Goal: Transaction & Acquisition: Subscribe to service/newsletter

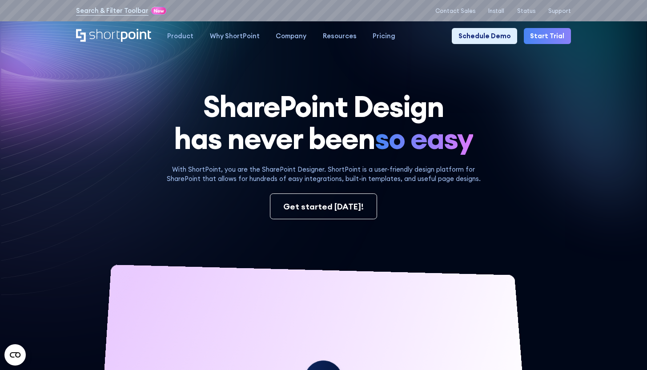
click at [416, 57] on icon at bounding box center [477, 142] width 340 height 263
click at [544, 36] on link "Start Trial" at bounding box center [547, 36] width 47 height 16
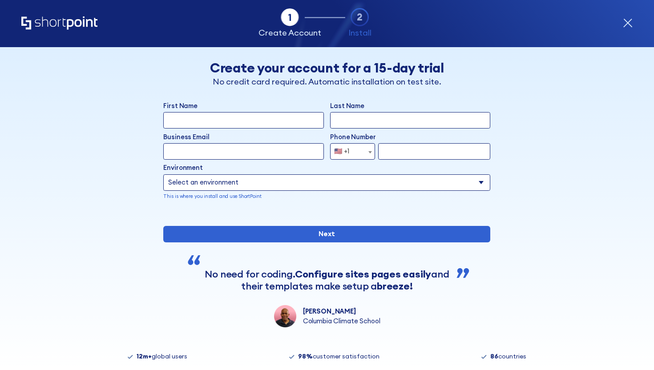
click at [217, 120] on input "First Name" at bounding box center [243, 120] width 160 height 16
type input "Smt. [PERSON_NAME]"
type input "Institute of Education & Technology"
drag, startPoint x: 243, startPoint y: 120, endPoint x: 149, endPoint y: 113, distance: 94.5
click at [149, 113] on div "Back Back Create your account for a 15-day trial No credit card required. Autom…" at bounding box center [327, 187] width 500 height 280
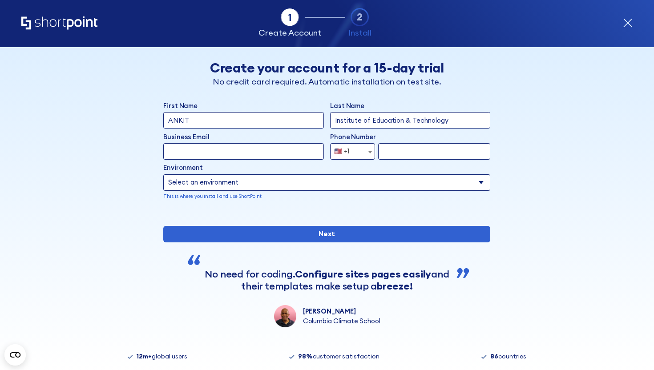
type input "ankit"
type input "Pandey"
type input "Ankit.Pandey@jameshardie.com.au"
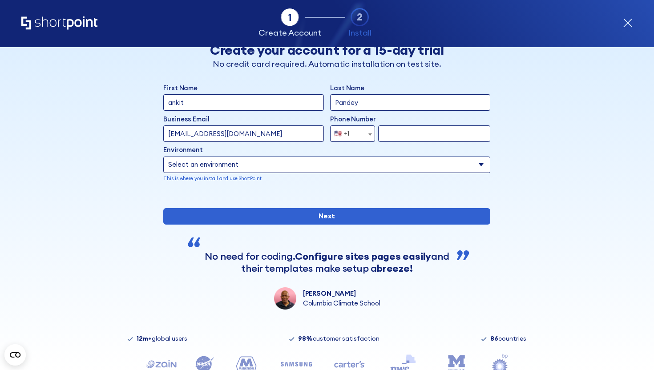
click at [349, 136] on span "🇺🇸 +1" at bounding box center [344, 133] width 28 height 16
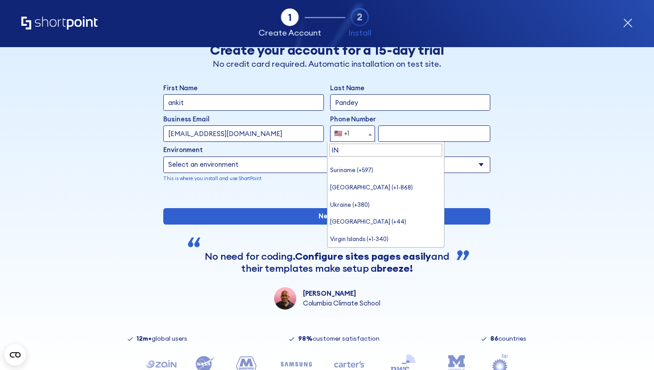
scroll to position [0, 0]
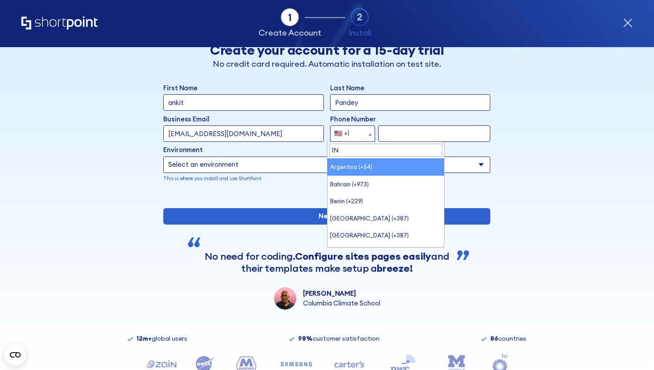
type input "IND"
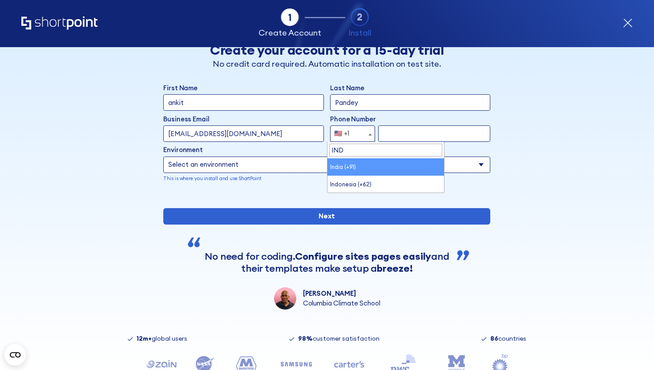
select select "+91"
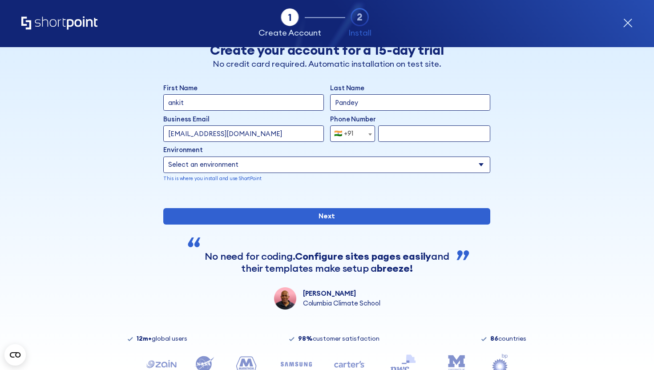
click at [396, 134] on input "form" at bounding box center [434, 133] width 112 height 16
type input "9990125893"
click at [291, 163] on select "Select an environment Microsoft 365 SharePoint Online SharePoint 2019 (On-Premi…" at bounding box center [326, 164] width 327 height 16
select select "SharePoint Online"
click at [163, 156] on select "Select an environment Microsoft 365 SharePoint Online SharePoint 2019 (On-Premi…" at bounding box center [326, 164] width 327 height 16
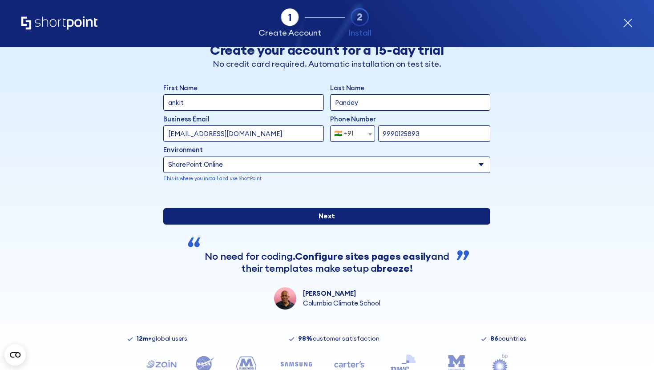
click at [295, 225] on input "Next" at bounding box center [326, 216] width 327 height 16
